Goal: Find specific page/section: Find specific page/section

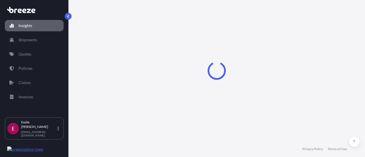
select select "2025"
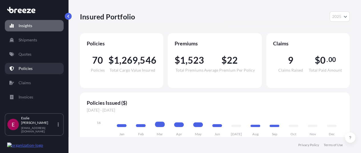
click at [25, 68] on p "Policies" at bounding box center [26, 69] width 14 height 6
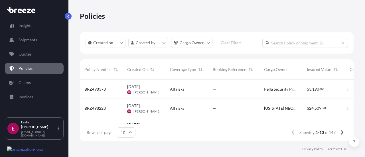
click at [171, 88] on span "All risks" at bounding box center [177, 89] width 14 height 6
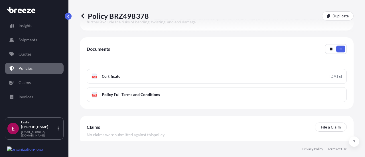
scroll to position [279, 0]
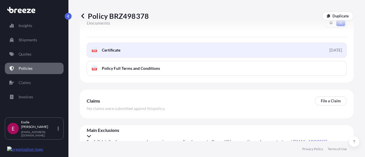
click at [329, 50] on div "[DATE]" at bounding box center [335, 50] width 13 height 6
